Goal: Task Accomplishment & Management: Use online tool/utility

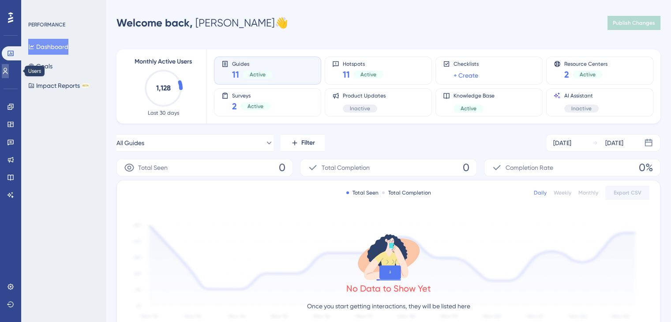
click at [9, 71] on icon at bounding box center [5, 70] width 7 height 7
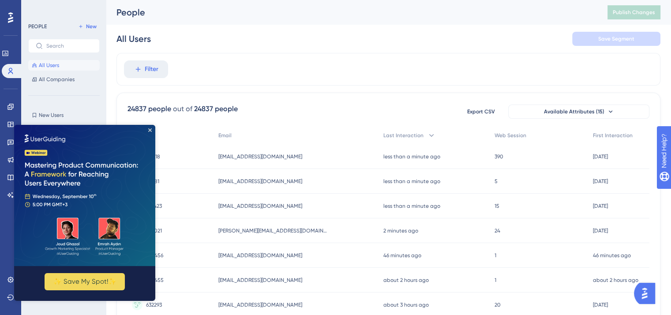
drag, startPoint x: 300, startPoint y: 279, endPoint x: 243, endPoint y: 158, distance: 133.8
click at [155, 158] on html "✨ Save My Spot!✨" at bounding box center [84, 213] width 141 height 176
click at [150, 131] on icon "Close Preview" at bounding box center [150, 130] width 4 height 4
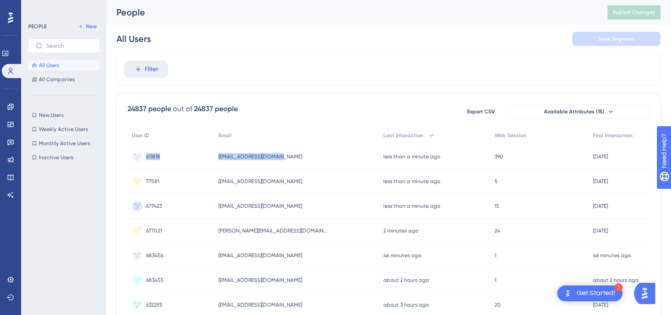
drag, startPoint x: 121, startPoint y: 154, endPoint x: 300, endPoint y: 148, distance: 179.2
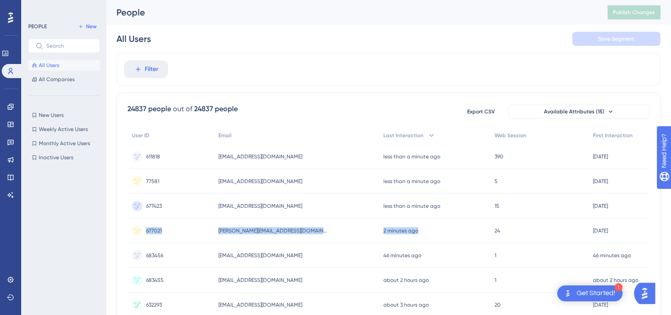
drag, startPoint x: 122, startPoint y: 230, endPoint x: 399, endPoint y: 232, distance: 276.6
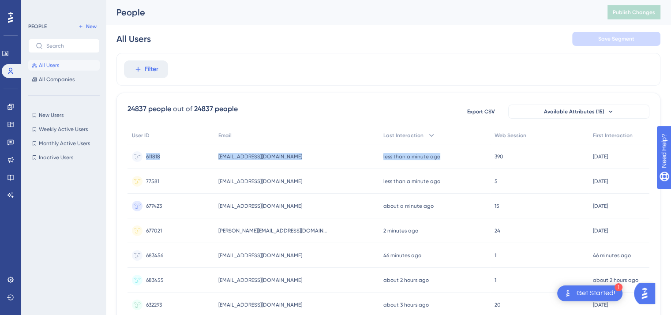
drag, startPoint x: 120, startPoint y: 154, endPoint x: 448, endPoint y: 157, distance: 328.2
